Goal: Find specific page/section: Find specific page/section

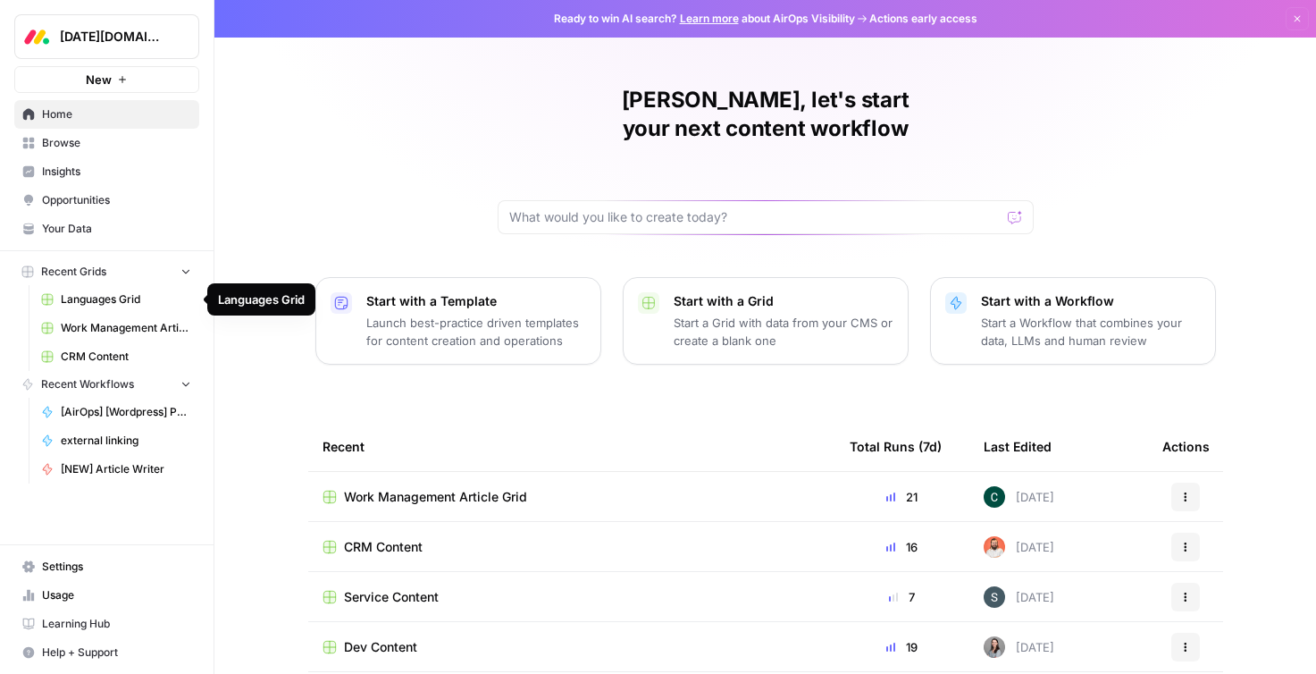
click at [84, 308] on link "Languages Grid" at bounding box center [116, 299] width 166 height 29
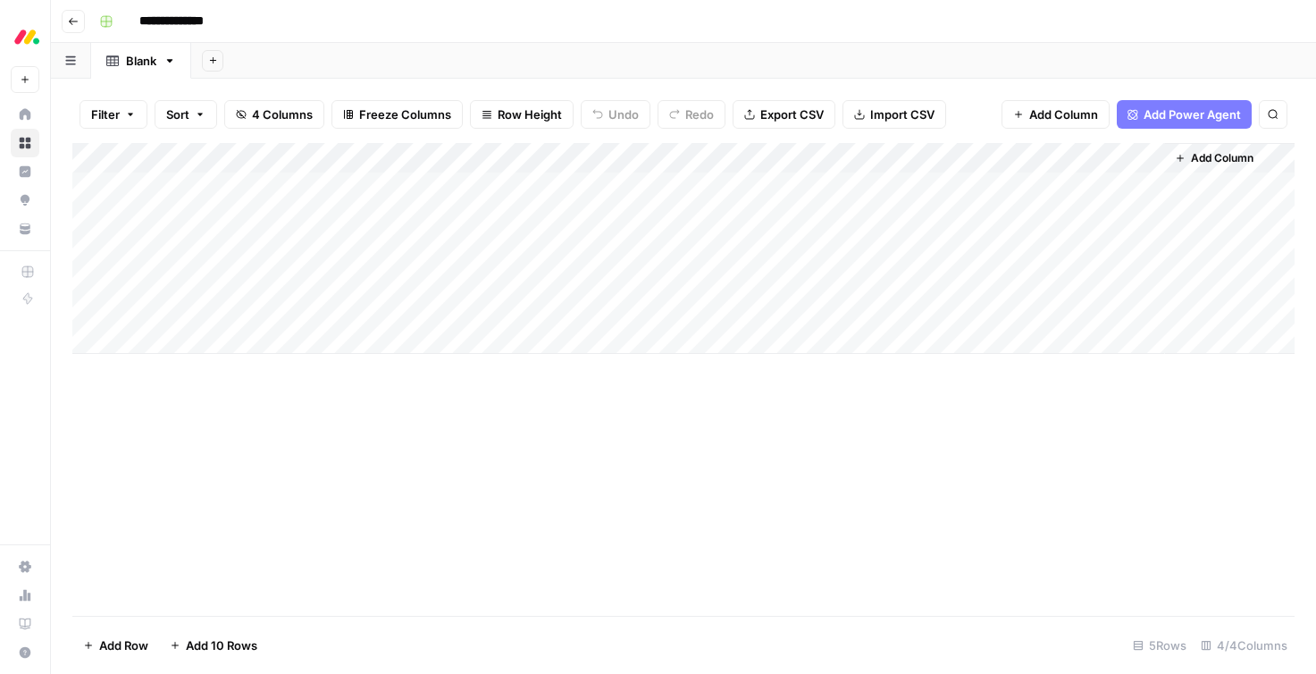
click at [483, 177] on div "Add Column" at bounding box center [683, 248] width 1223 height 211
click at [761, 184] on div "Add Column" at bounding box center [683, 248] width 1223 height 211
click at [1000, 189] on div "Add Column" at bounding box center [683, 248] width 1223 height 211
click at [458, 184] on div "Add Column" at bounding box center [683, 248] width 1223 height 211
click at [372, 198] on div "Add Column" at bounding box center [683, 248] width 1223 height 211
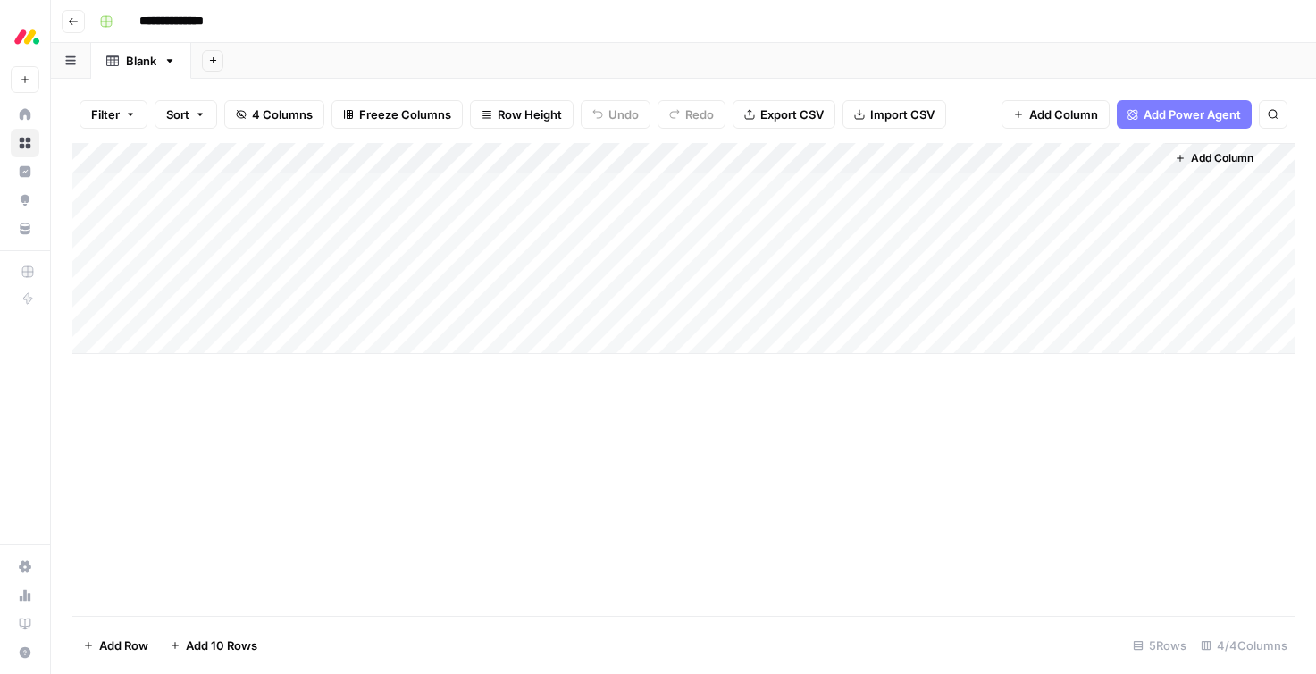
click at [752, 410] on div "Add Column" at bounding box center [683, 379] width 1223 height 473
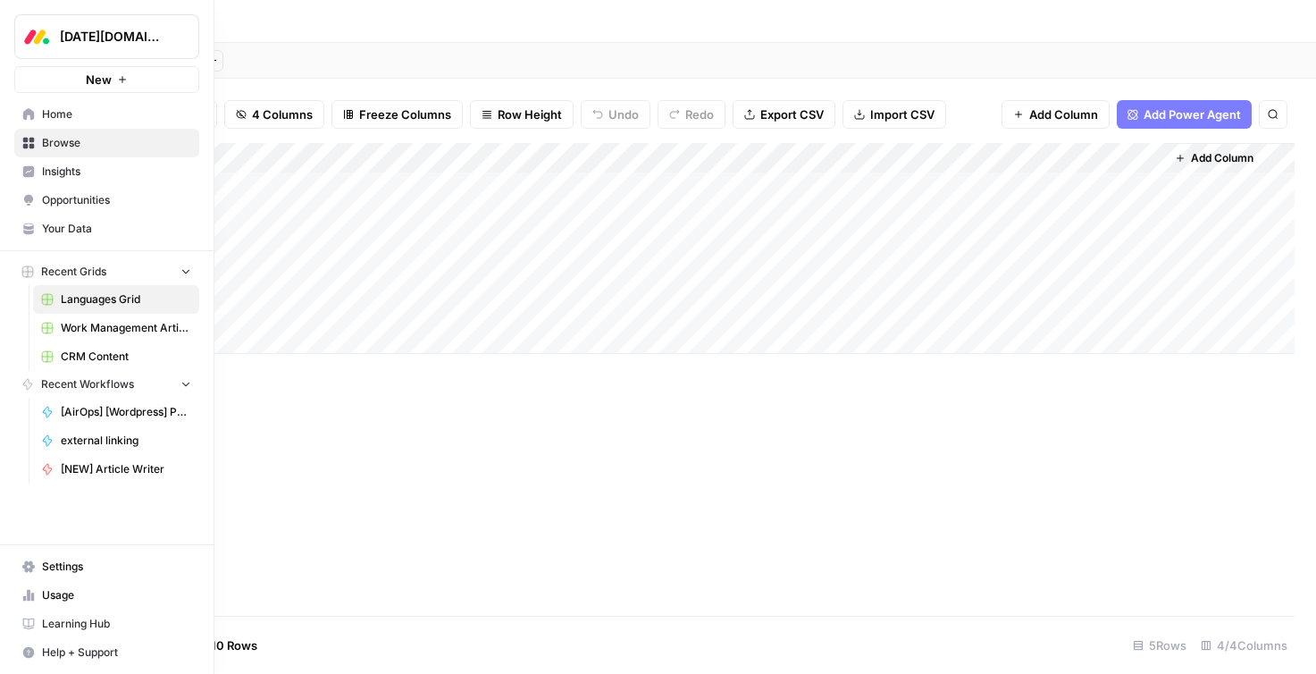
click at [91, 112] on span "Home" at bounding box center [116, 114] width 149 height 16
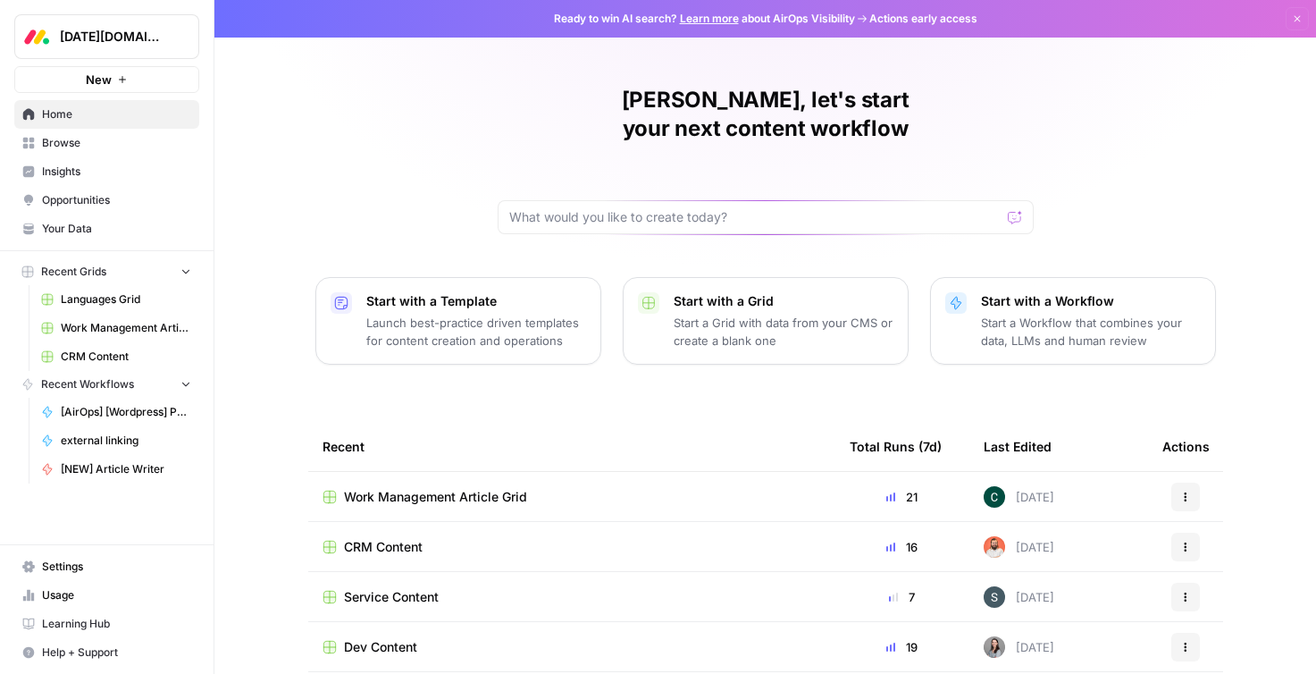
scroll to position [148, 0]
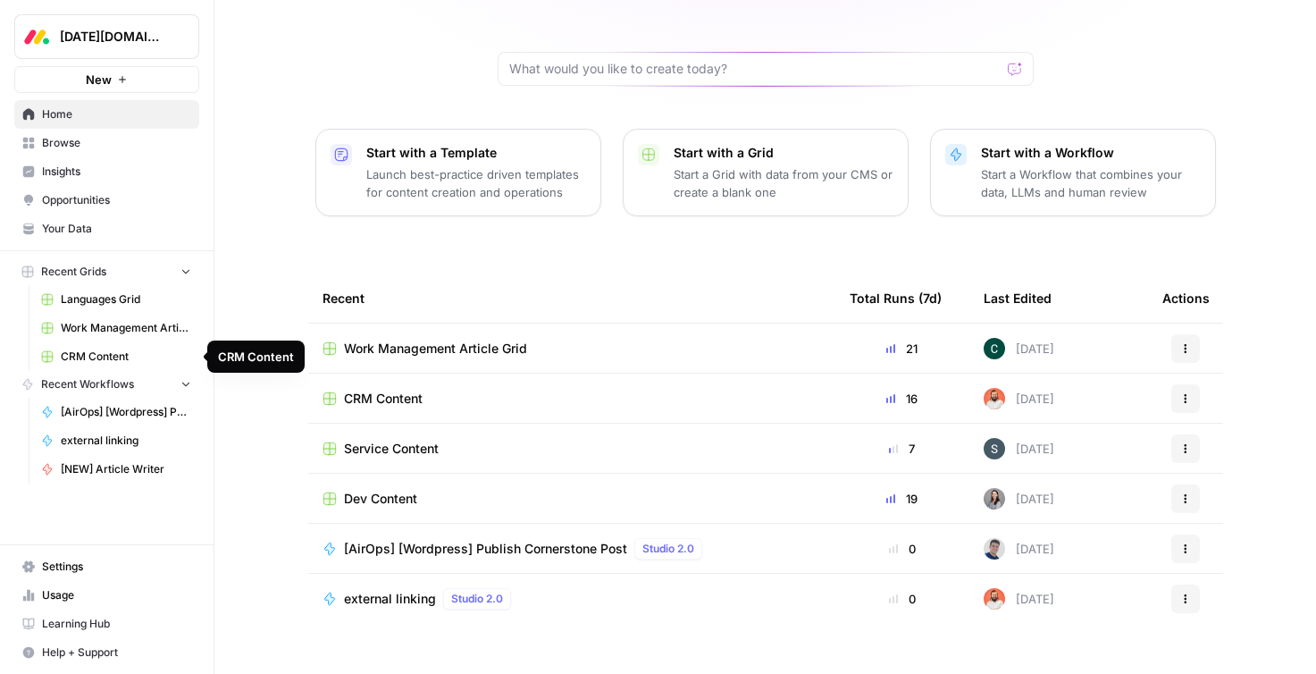
click at [109, 349] on span "CRM Content" at bounding box center [126, 357] width 130 height 16
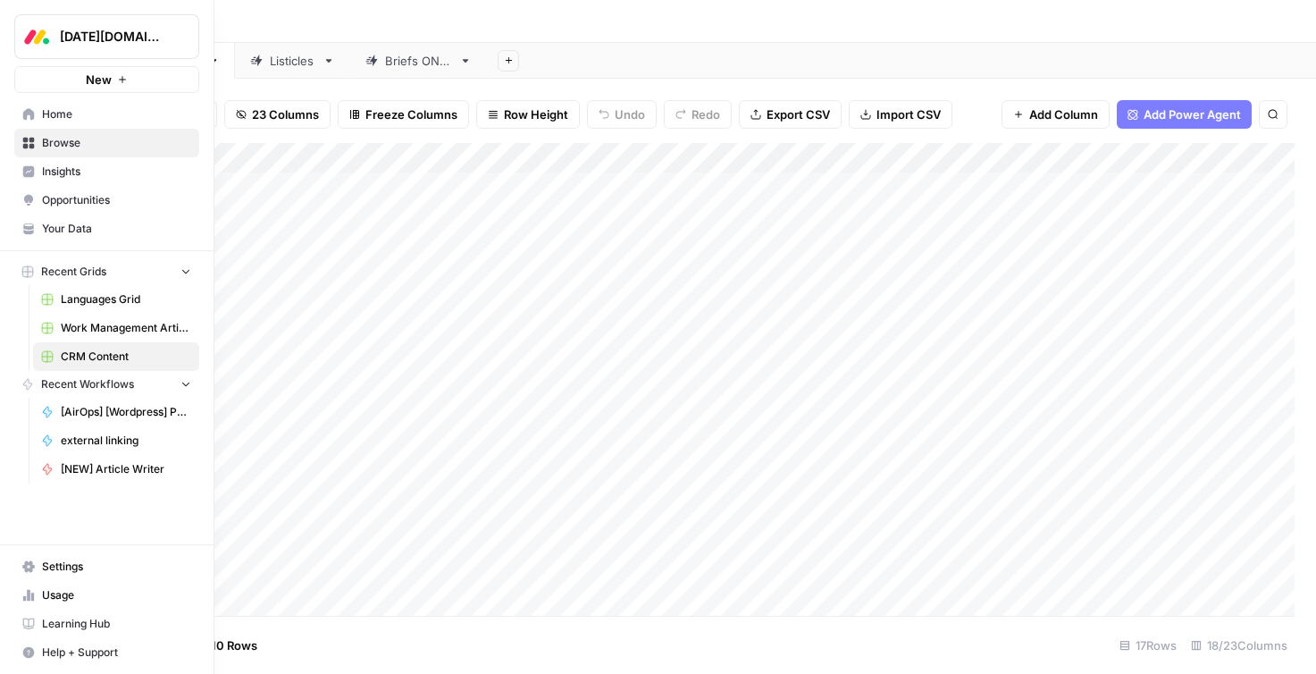
click at [79, 40] on span "[DATE][DOMAIN_NAME]" at bounding box center [114, 37] width 108 height 18
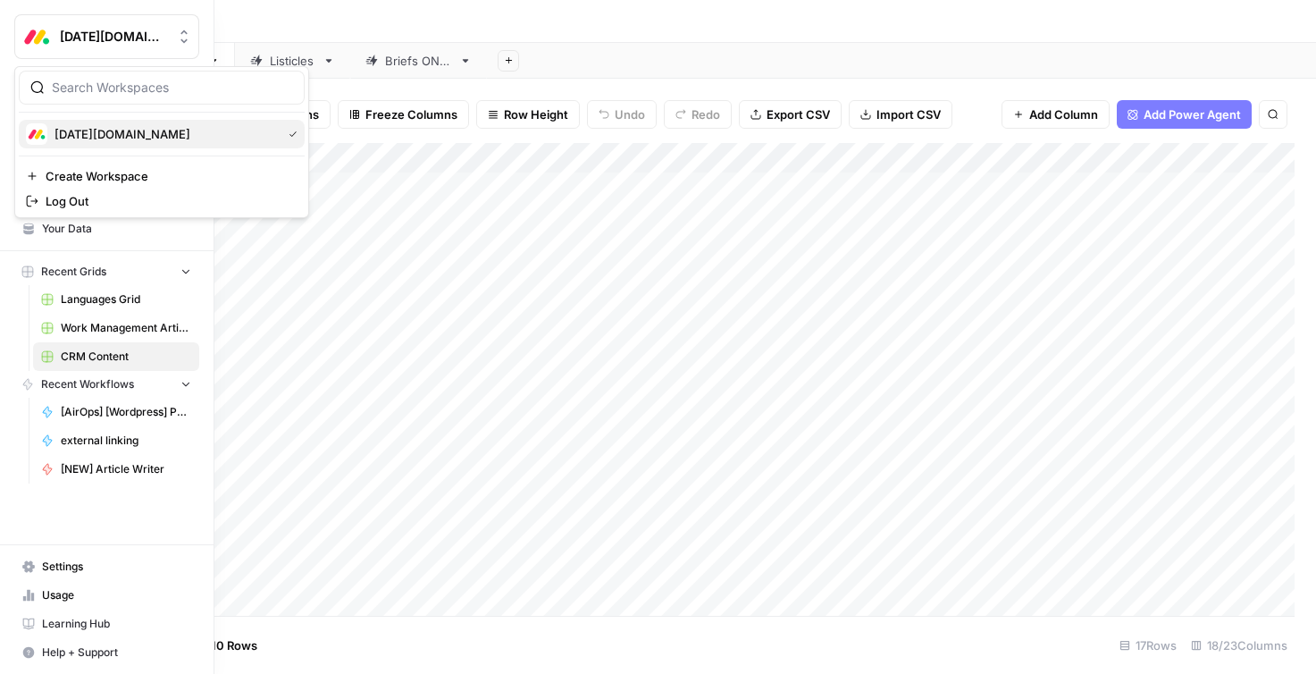
click at [78, 139] on span "[DATE][DOMAIN_NAME]" at bounding box center [165, 134] width 220 height 18
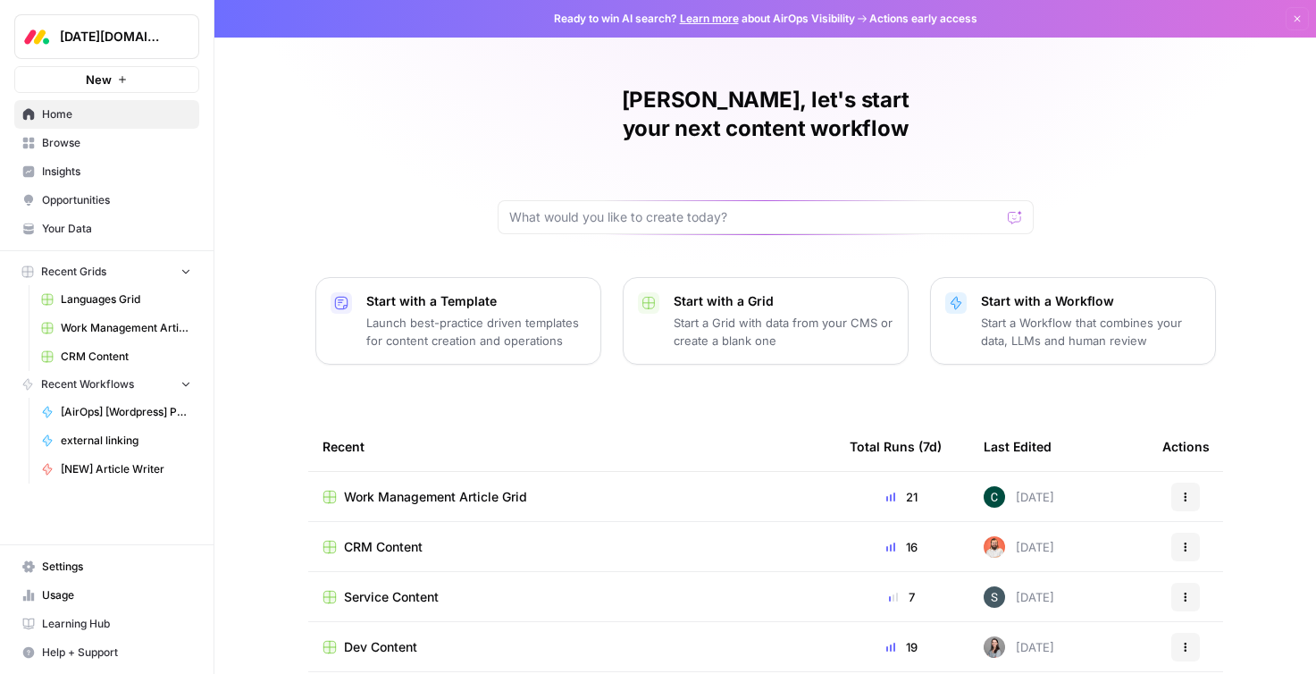
scroll to position [148, 0]
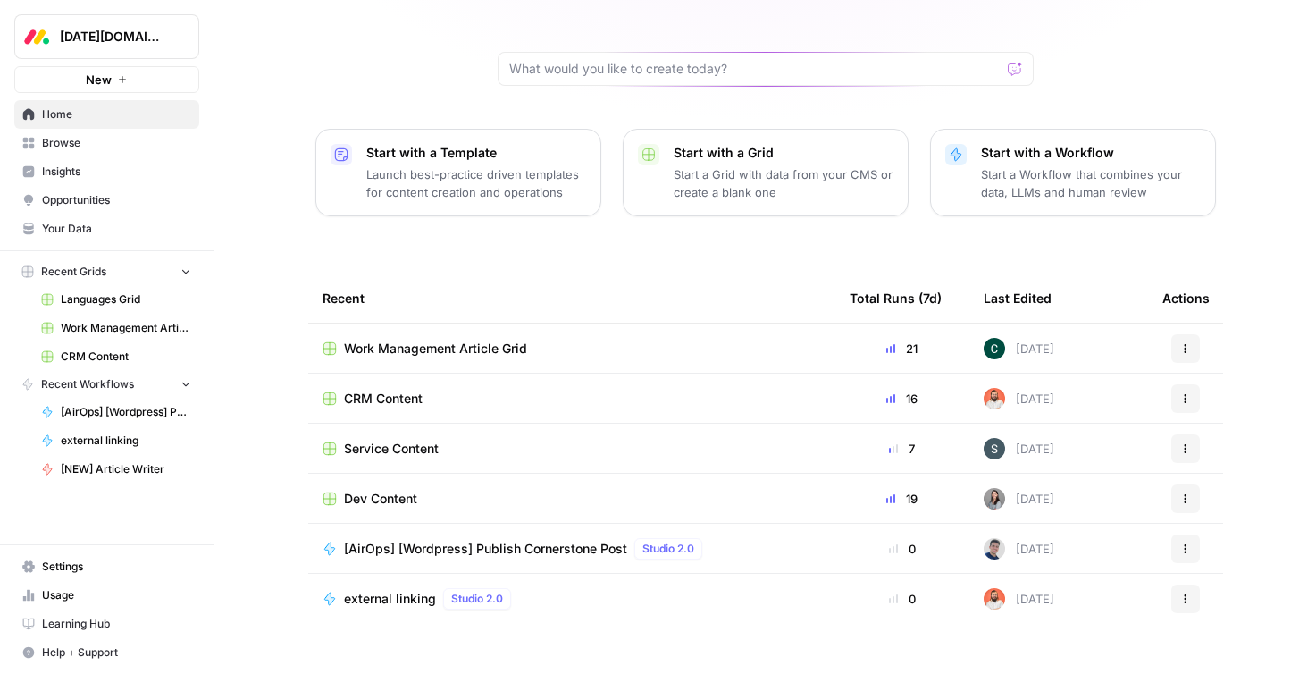
click at [148, 280] on button "Recent Grids" at bounding box center [106, 271] width 185 height 27
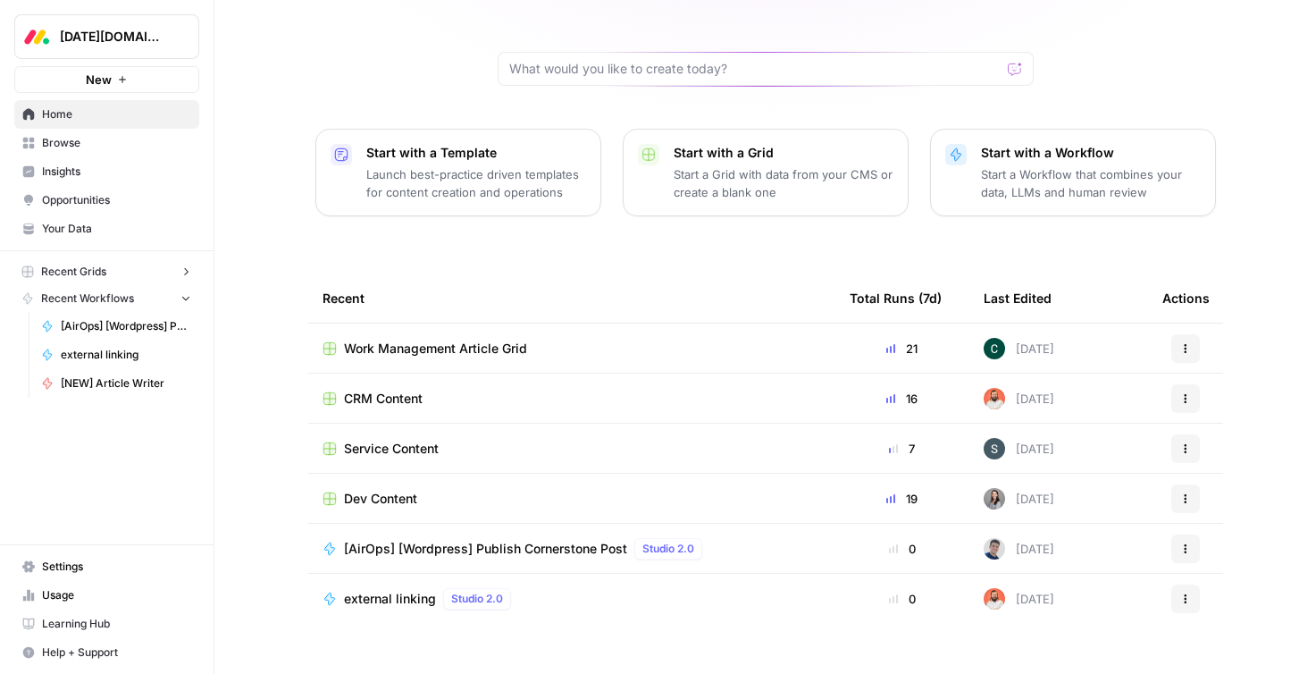
click at [148, 280] on button "Recent Grids" at bounding box center [106, 271] width 185 height 27
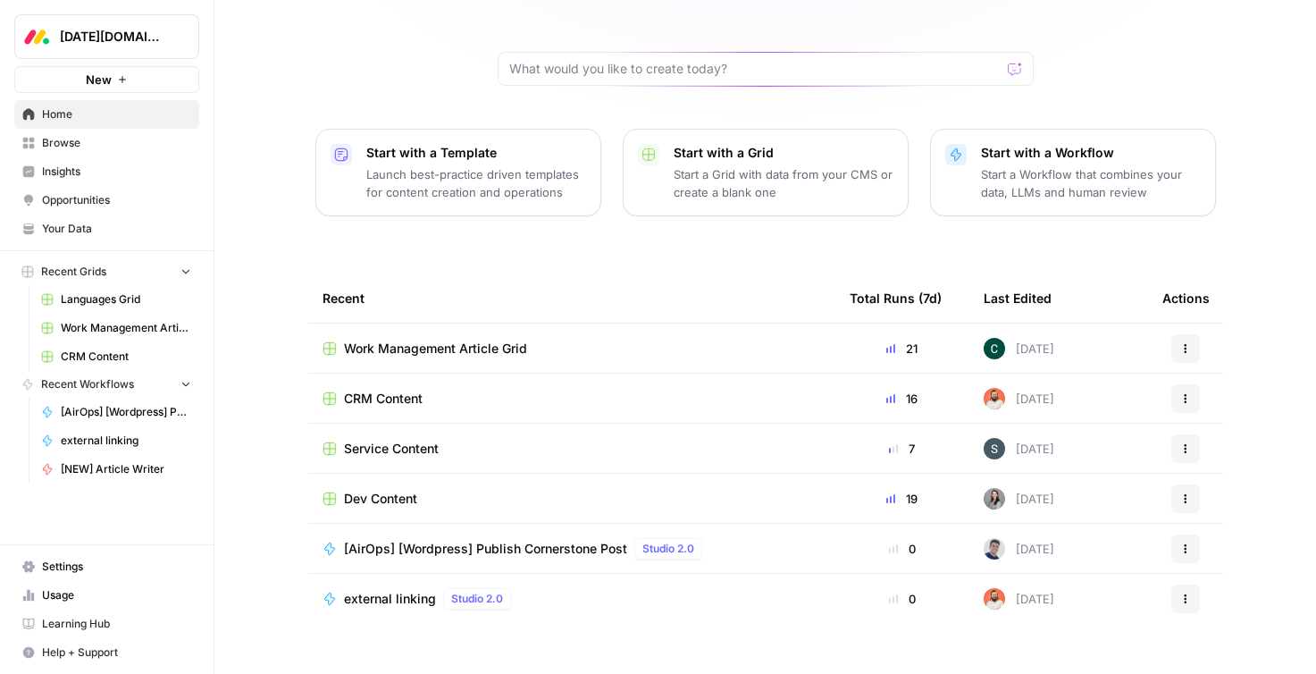
click at [53, 222] on span "Your Data" at bounding box center [116, 229] width 149 height 16
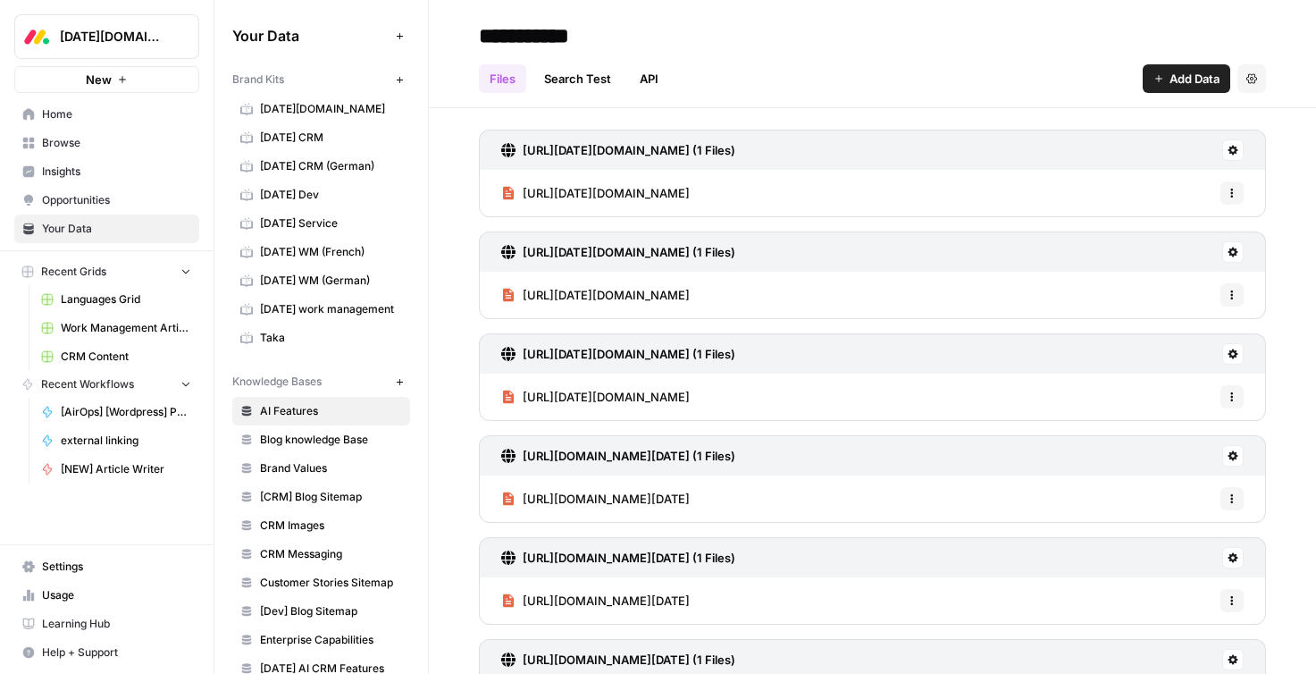
click at [311, 283] on span "monday WM (German)" at bounding box center [331, 281] width 142 height 16
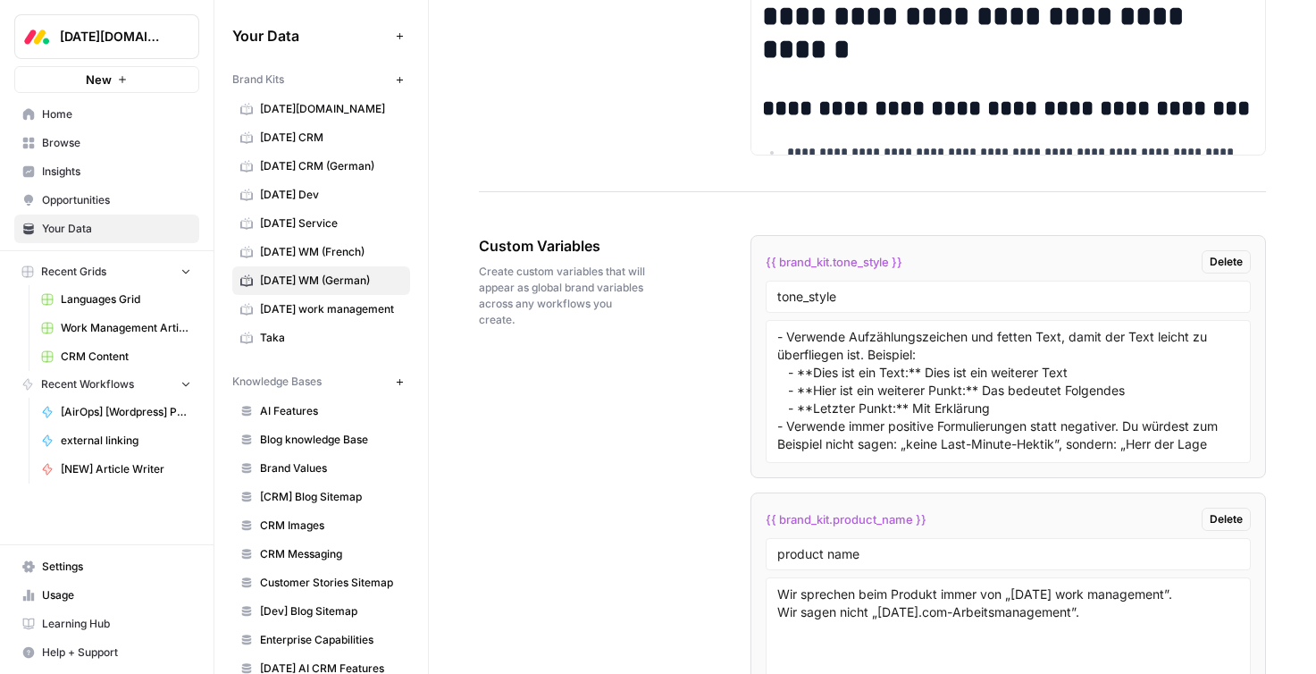
scroll to position [3278, 0]
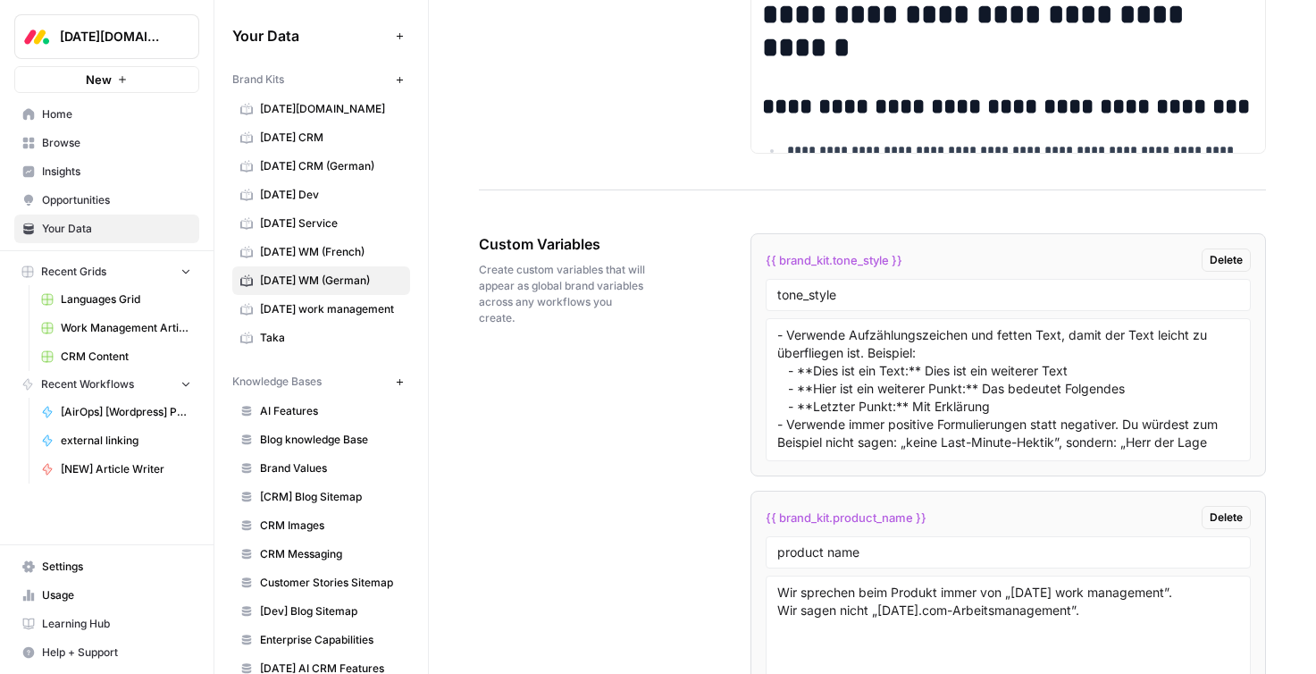
click at [845, 321] on div "- Verwende Aufzählungszeichen und fetten Text, damit der Text leicht zu überfli…" at bounding box center [1008, 389] width 485 height 143
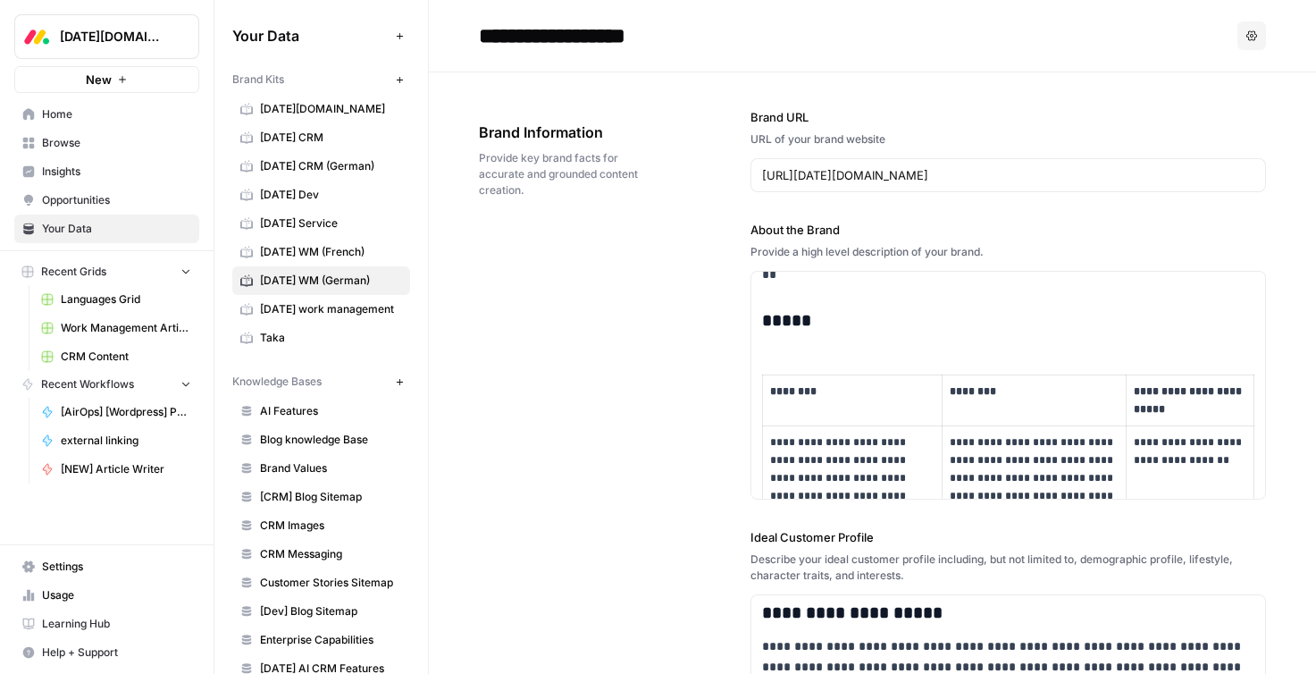
scroll to position [747, 0]
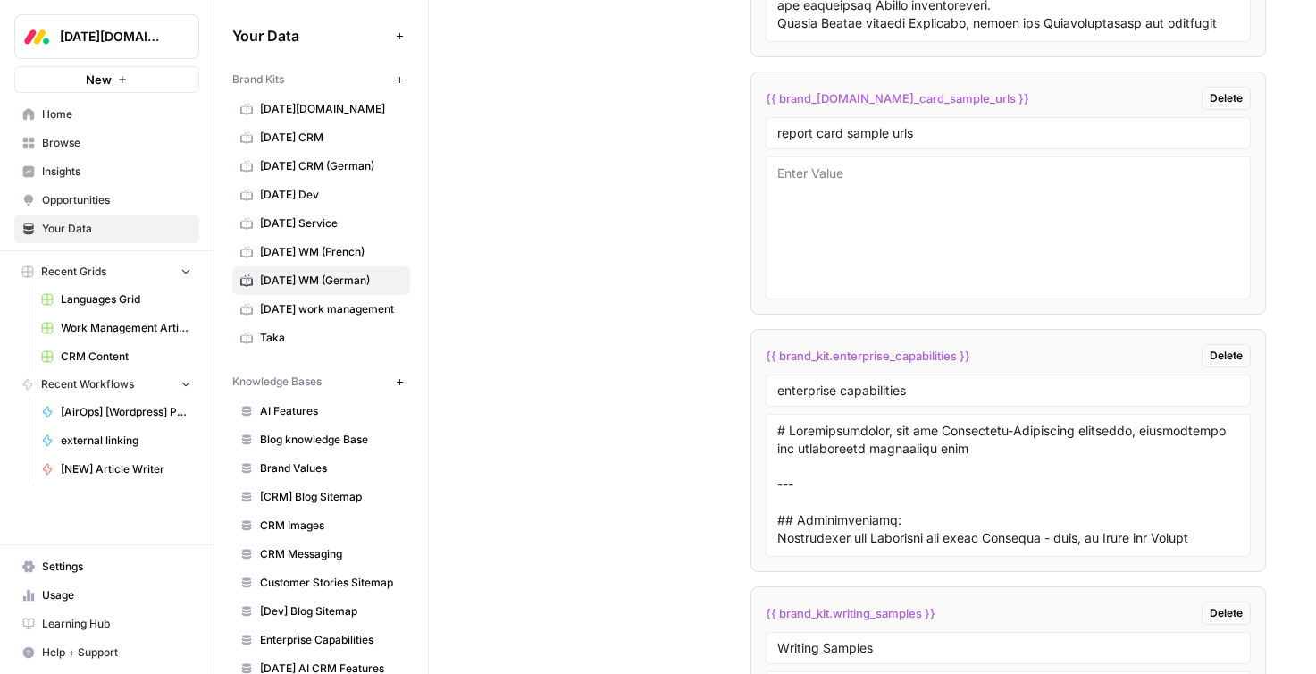
scroll to position [5246, 0]
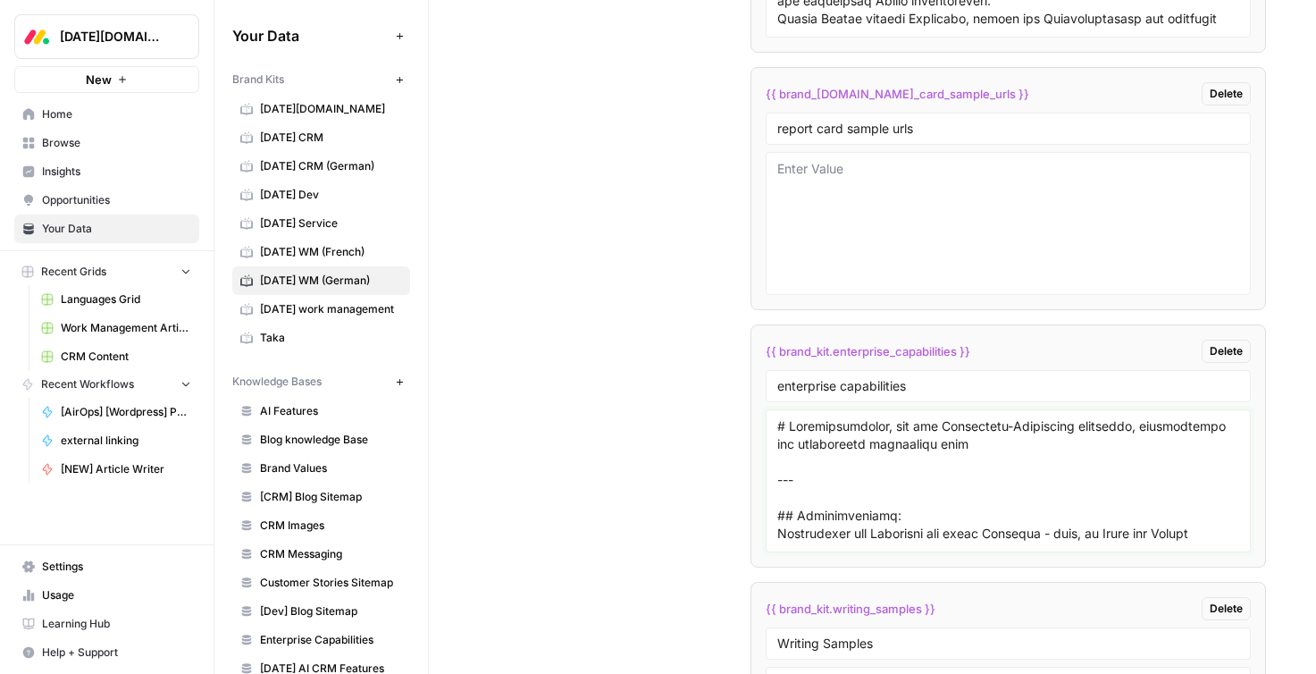
click at [993, 435] on textarea at bounding box center [1009, 480] width 462 height 127
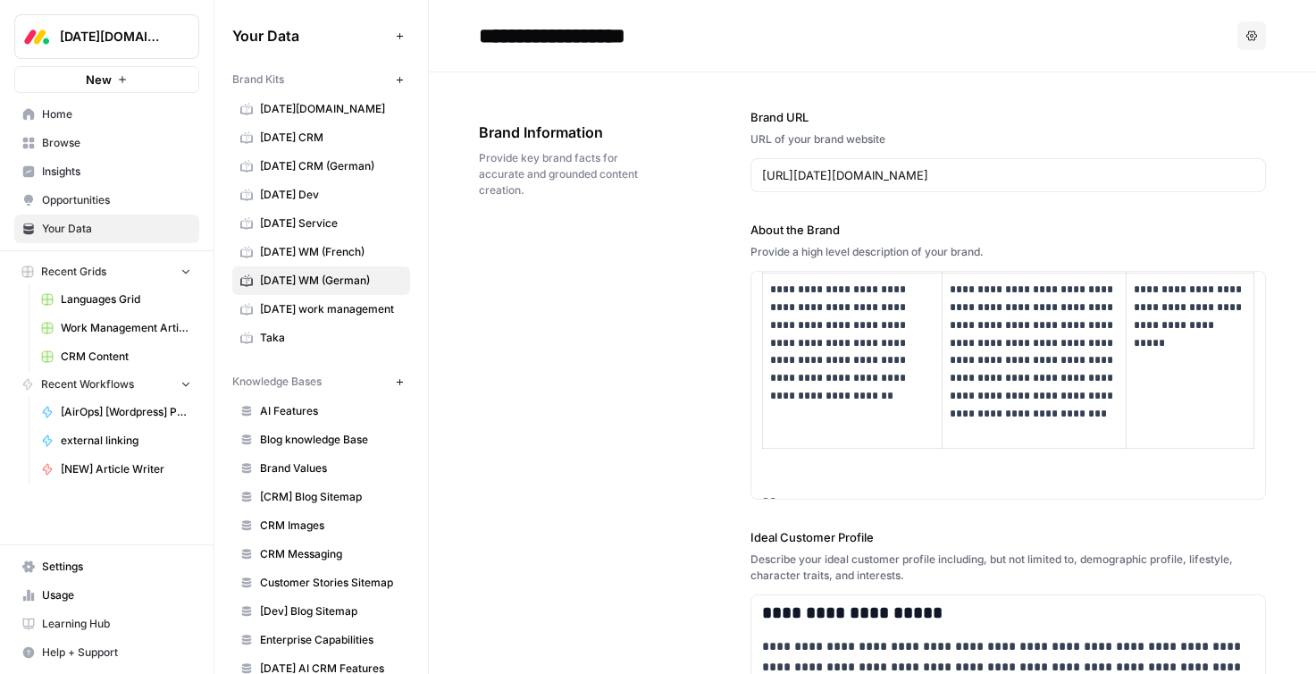
scroll to position [1870, 0]
